Goal: Find specific page/section: Find specific page/section

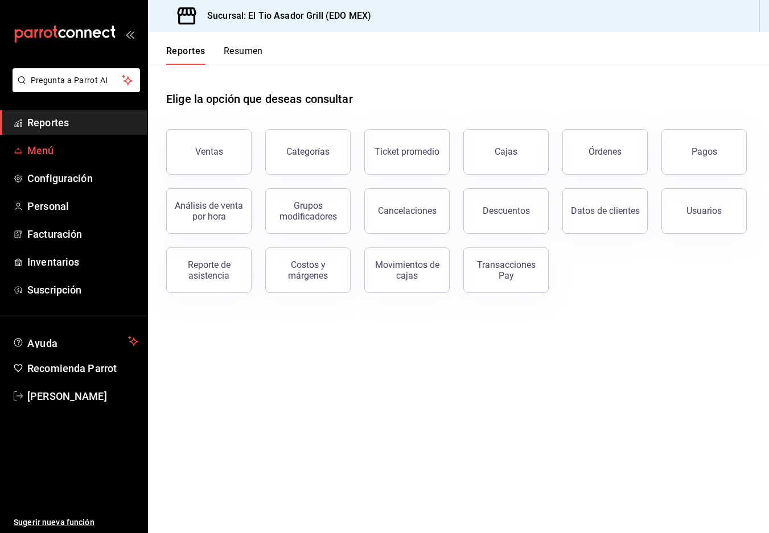
click at [52, 155] on span "Menú" at bounding box center [82, 150] width 111 height 15
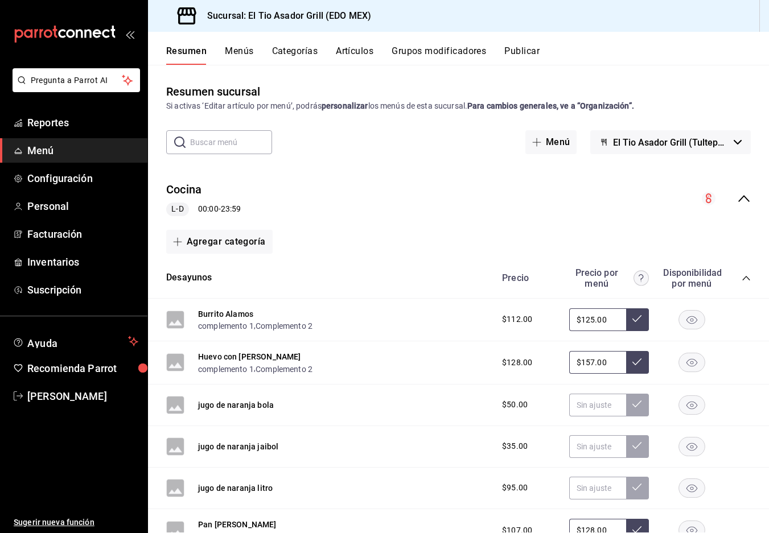
click at [242, 147] on input "text" at bounding box center [231, 142] width 82 height 23
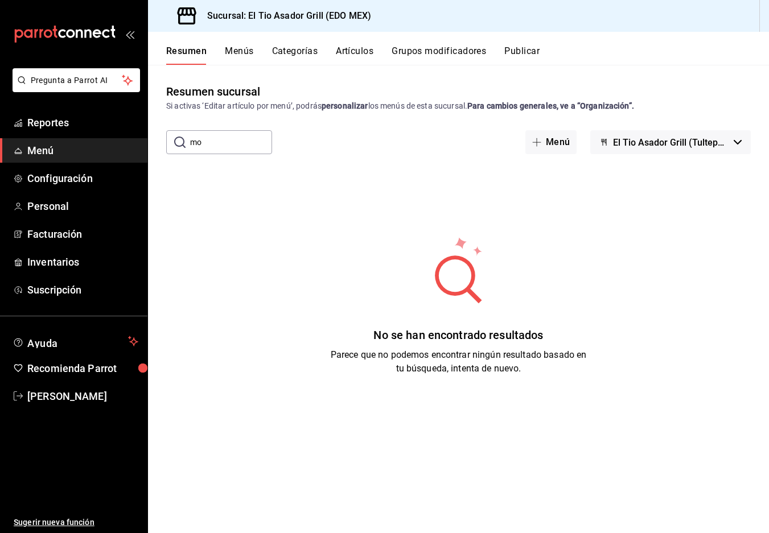
type input "m"
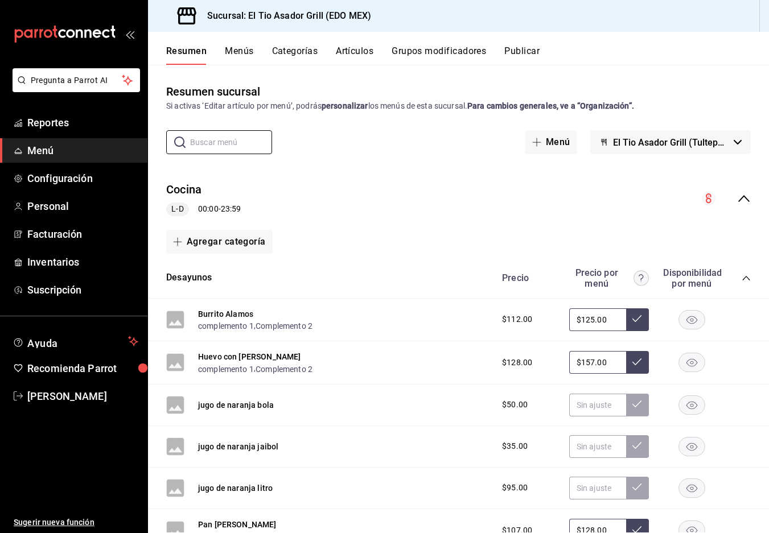
click at [354, 53] on button "Artículos" at bounding box center [355, 55] width 38 height 19
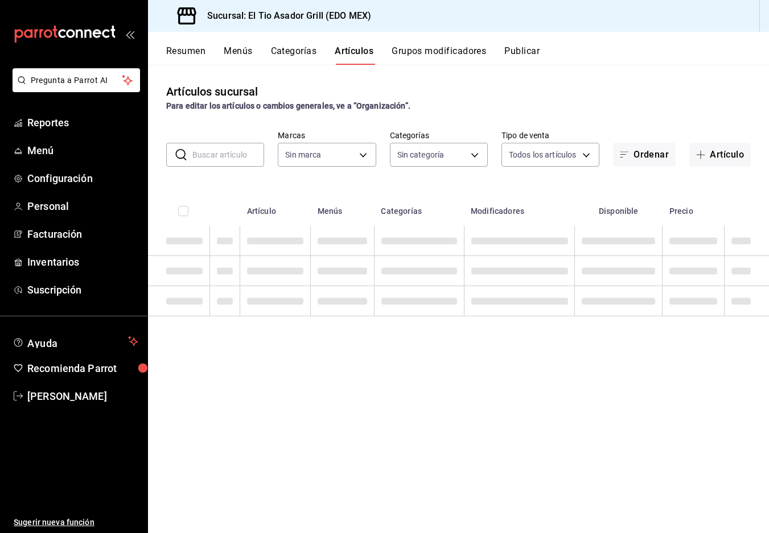
click at [234, 152] on input "text" at bounding box center [228, 154] width 72 height 23
type input "b3a35fad-517b-4bc0-9bfa-f39d008e23c0"
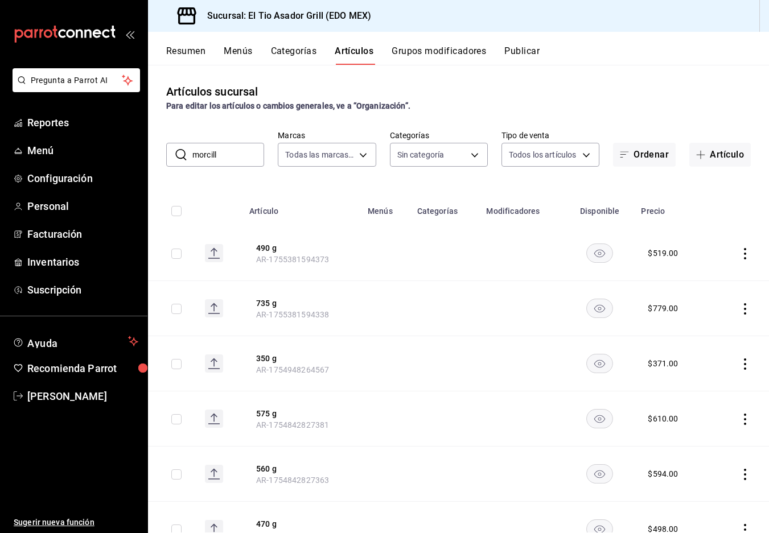
type input "morcilla"
type input "2a3eda75-fbd1-44b0-92e5-ec455d167210,3a82cb98-6625-49b5-96ae-9f824f8f2fe0,4d12d…"
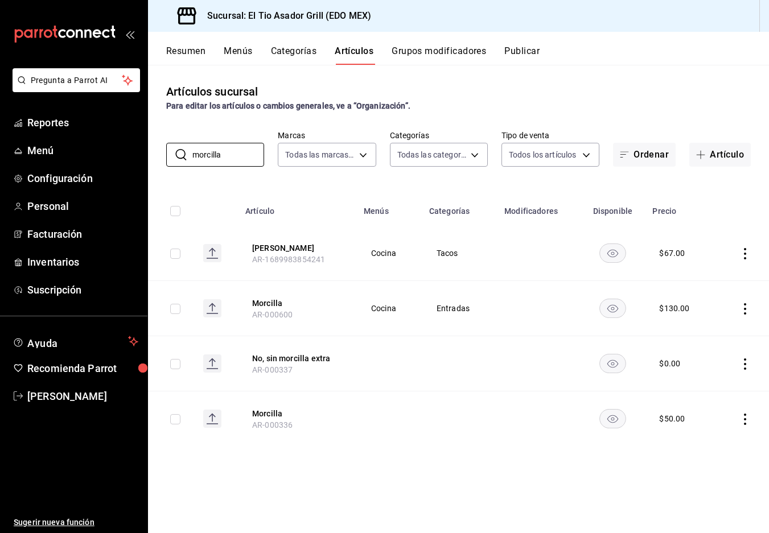
click at [193, 52] on button "Resumen" at bounding box center [185, 55] width 39 height 19
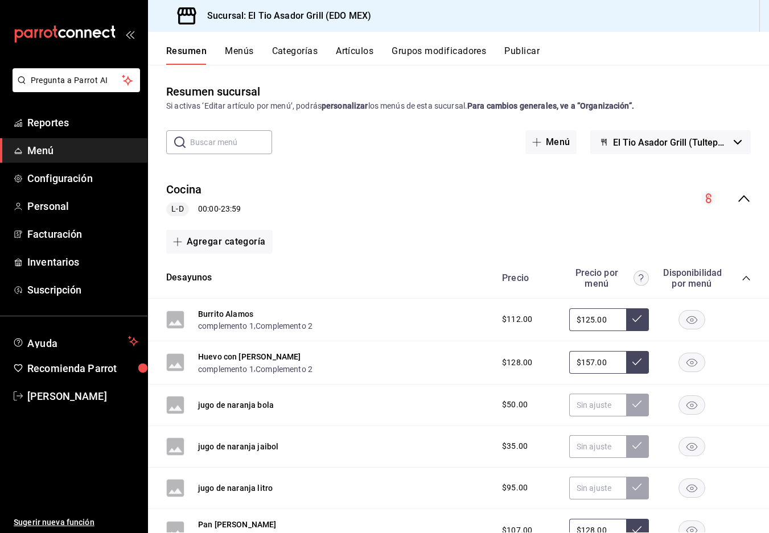
click at [744, 280] on icon "collapse-category-row" at bounding box center [745, 278] width 9 height 9
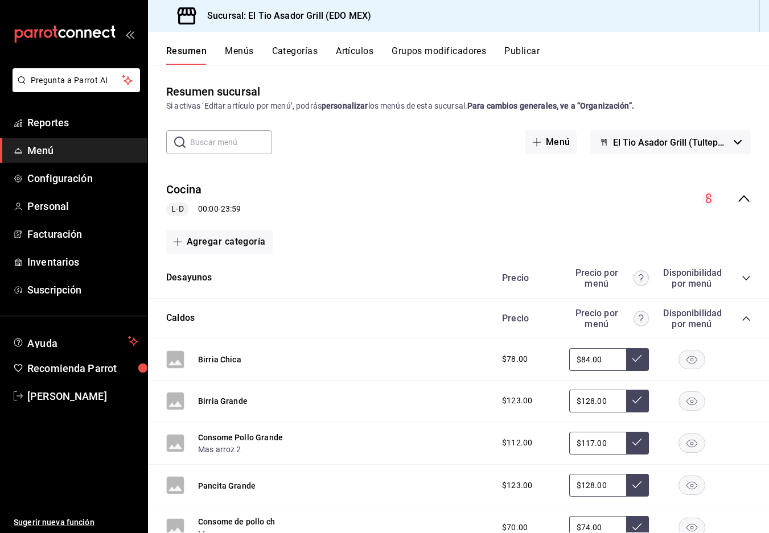
click at [745, 314] on span "collapse-category-row" at bounding box center [745, 318] width 9 height 9
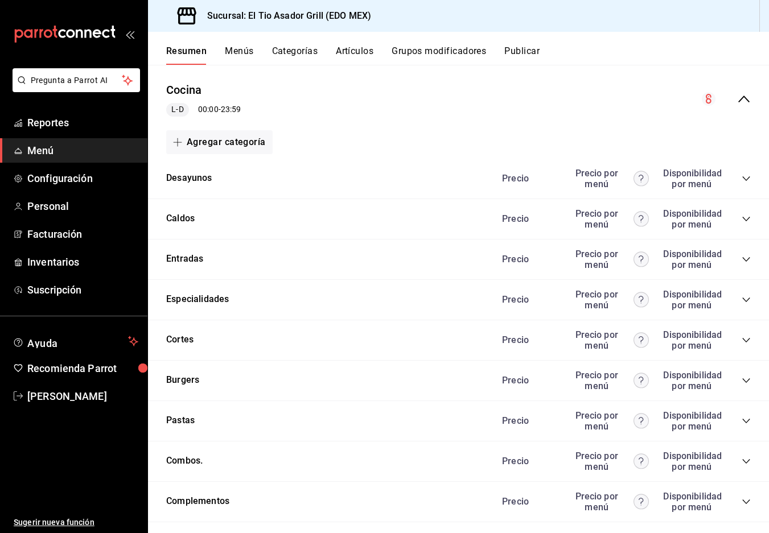
scroll to position [100, 0]
click at [742, 257] on icon "collapse-category-row" at bounding box center [745, 258] width 9 height 9
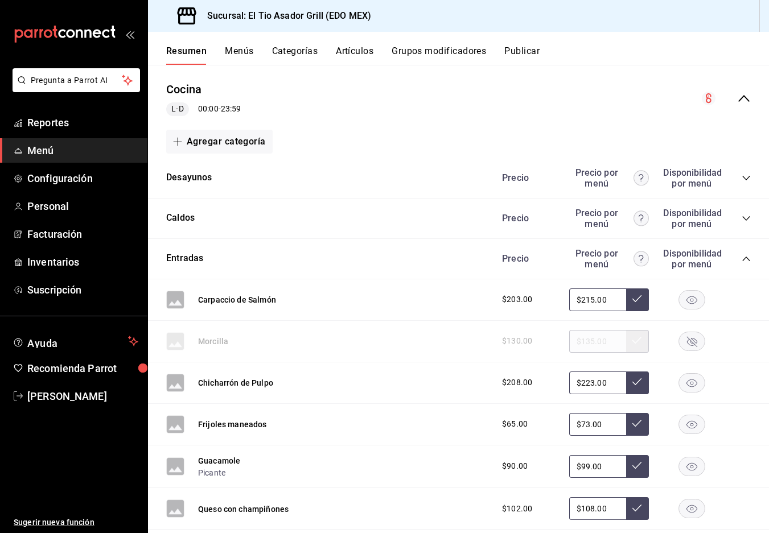
click at [696, 336] on rect "button" at bounding box center [692, 341] width 26 height 19
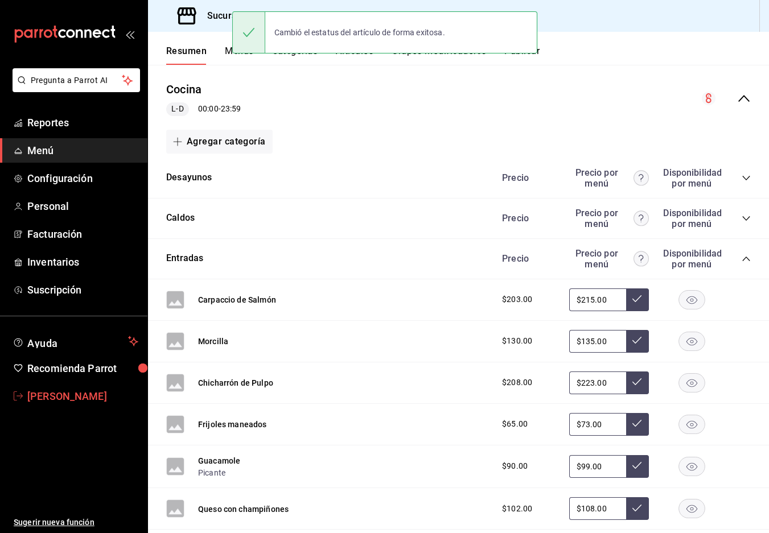
click at [74, 394] on span "[PERSON_NAME]" at bounding box center [82, 396] width 111 height 15
